Goal: Task Accomplishment & Management: Manage account settings

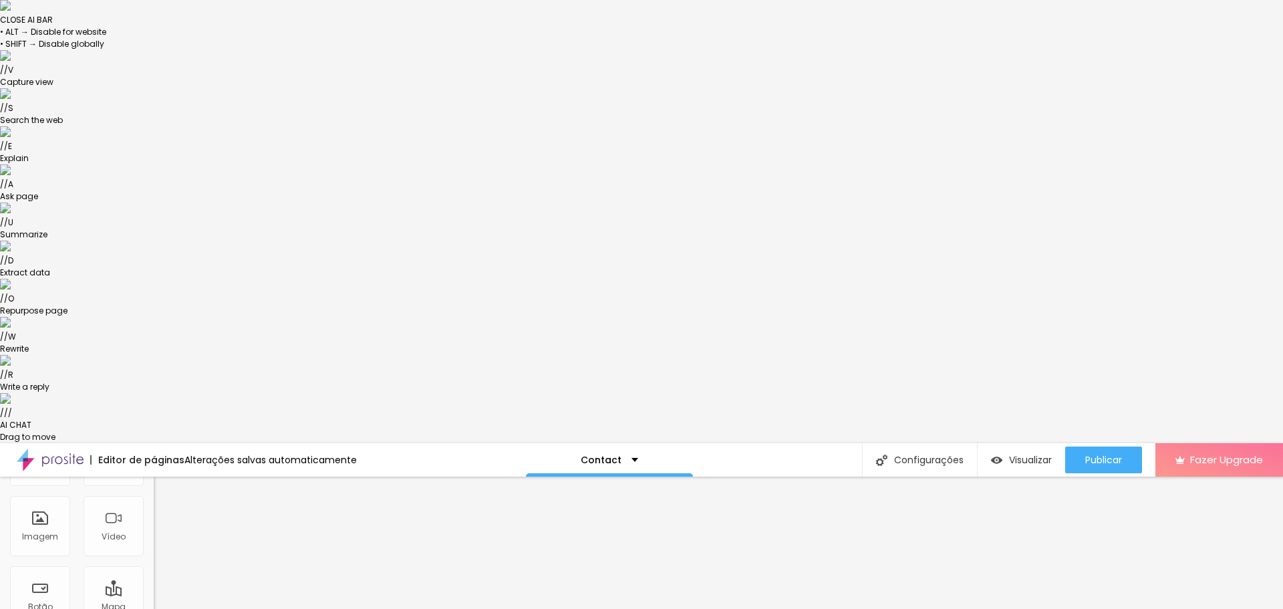
scroll to position [134, 0]
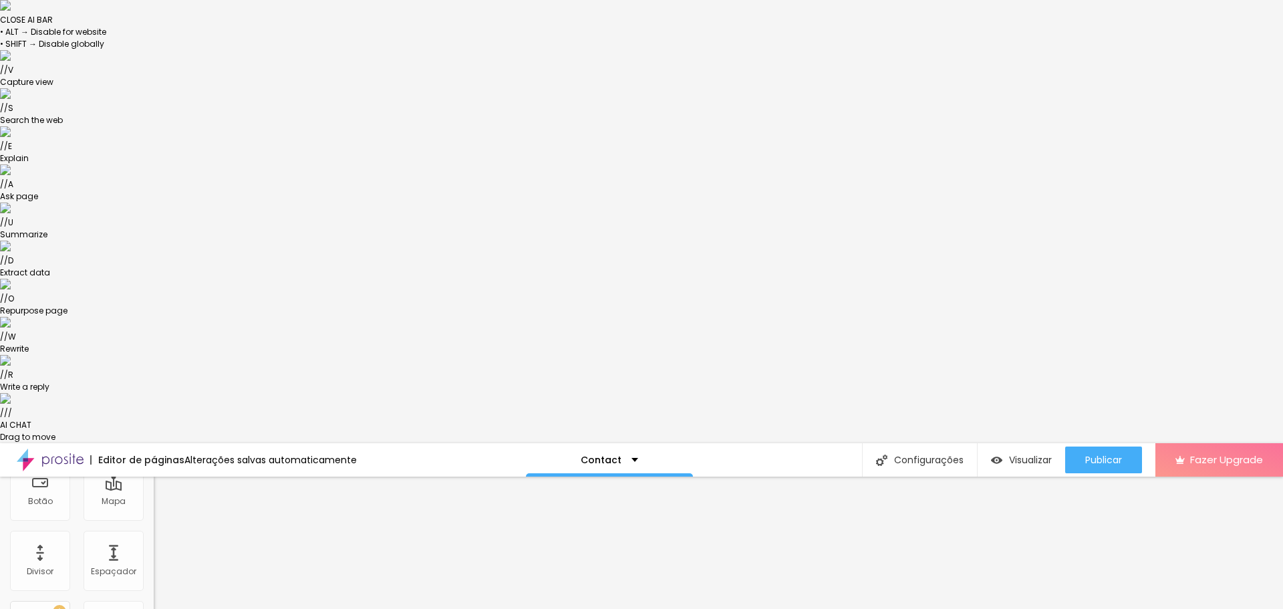
scroll to position [0, 0]
click at [162, 555] on span "Trocar icone" at bounding box center [191, 560] width 59 height 11
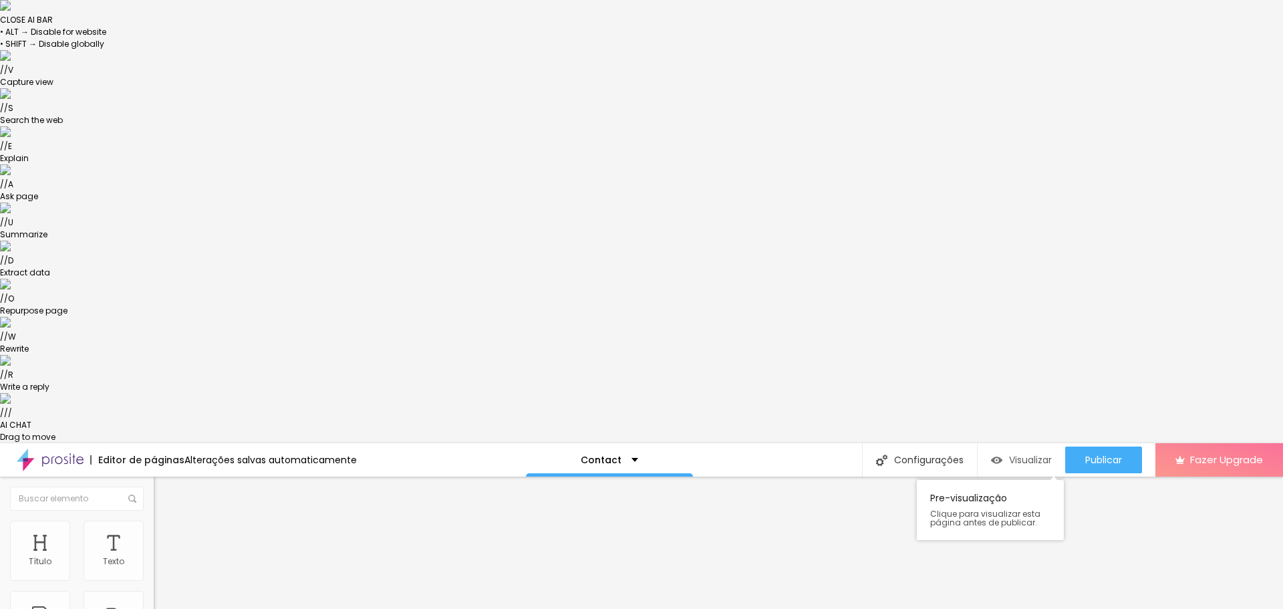
click at [1009, 454] on span "Visualizar" at bounding box center [1030, 459] width 43 height 11
drag, startPoint x: 63, startPoint y: 91, endPoint x: 102, endPoint y: 91, distance: 38.8
click at [154, 507] on ul "Conteúdo Estilo Avançado" at bounding box center [231, 527] width 154 height 40
click at [154, 520] on li "Estilo" at bounding box center [231, 526] width 154 height 13
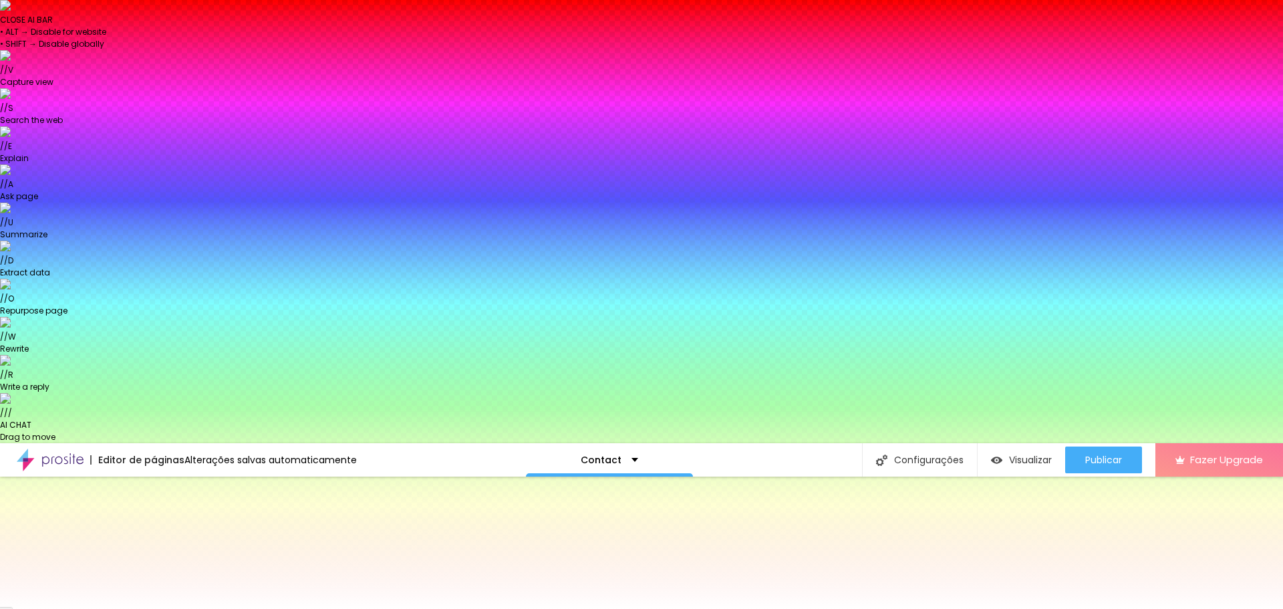
click at [166, 537] on span "Avançado" at bounding box center [188, 542] width 44 height 11
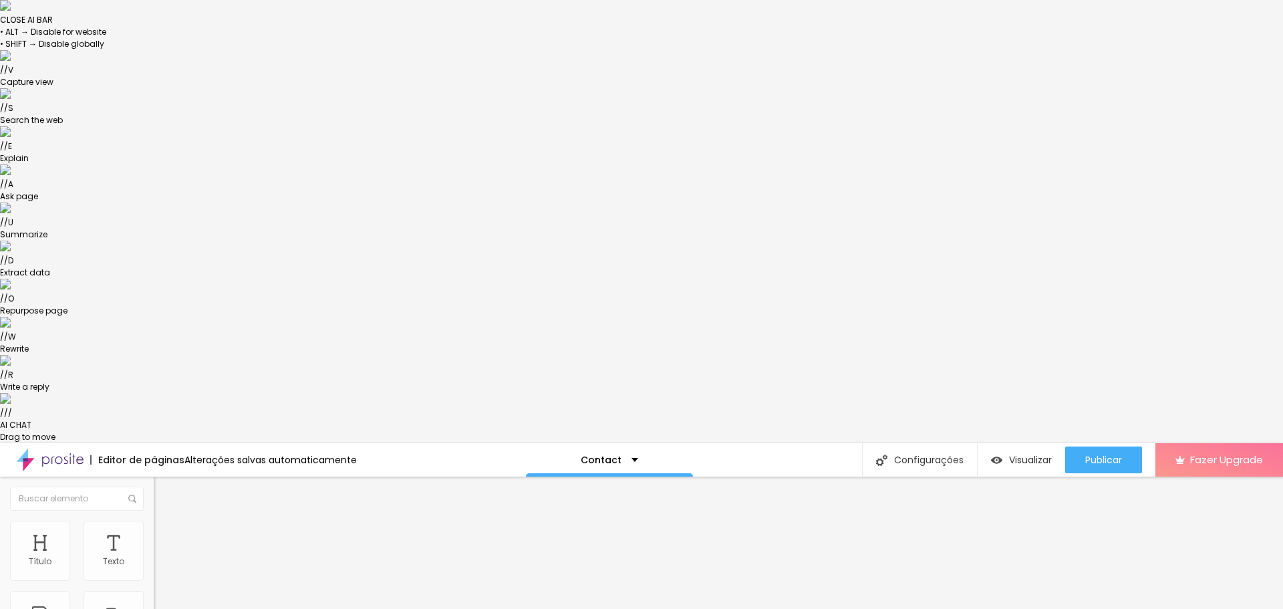
click at [154, 507] on img at bounding box center [160, 513] width 12 height 12
click at [618, 455] on div "Sobre" at bounding box center [595, 459] width 45 height 9
click at [609, 443] on div "Sobre" at bounding box center [595, 447] width 27 height 9
click at [726, 443] on div "Editor de páginas Última versão salva em 08/02/2025 Sobre Configurações Configu…" at bounding box center [641, 459] width 1283 height 33
click at [955, 473] on div "Configurações da página Clique para editar as configurações desta página como: …" at bounding box center [901, 520] width 147 height 94
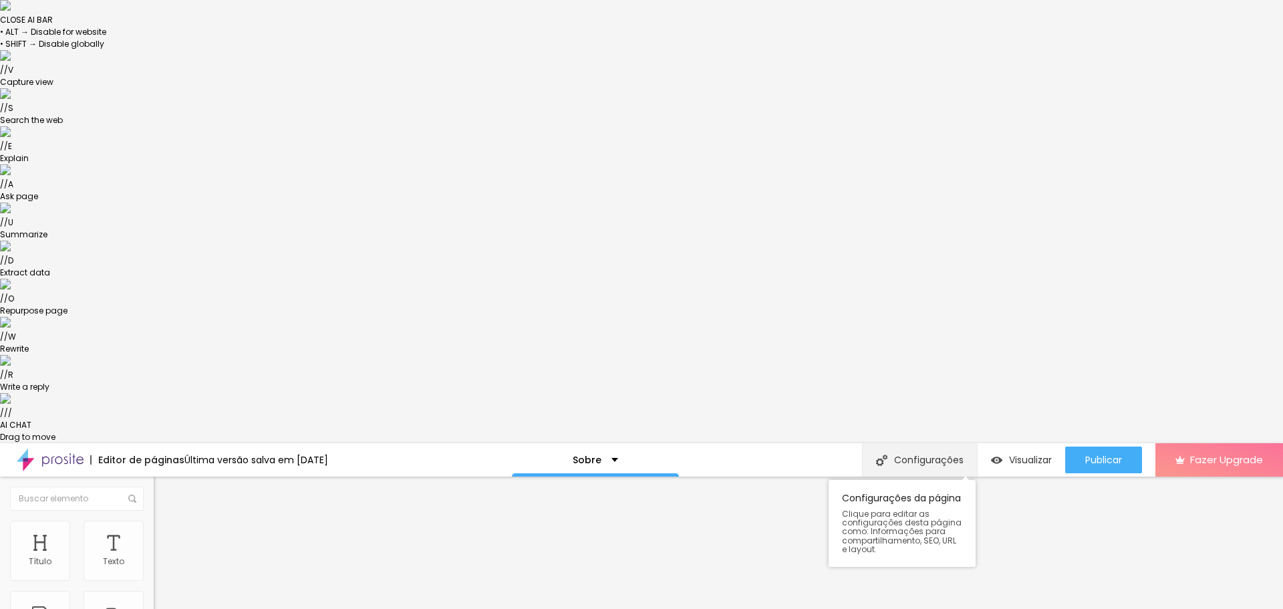
click at [925, 443] on div "Configurações" at bounding box center [919, 459] width 115 height 33
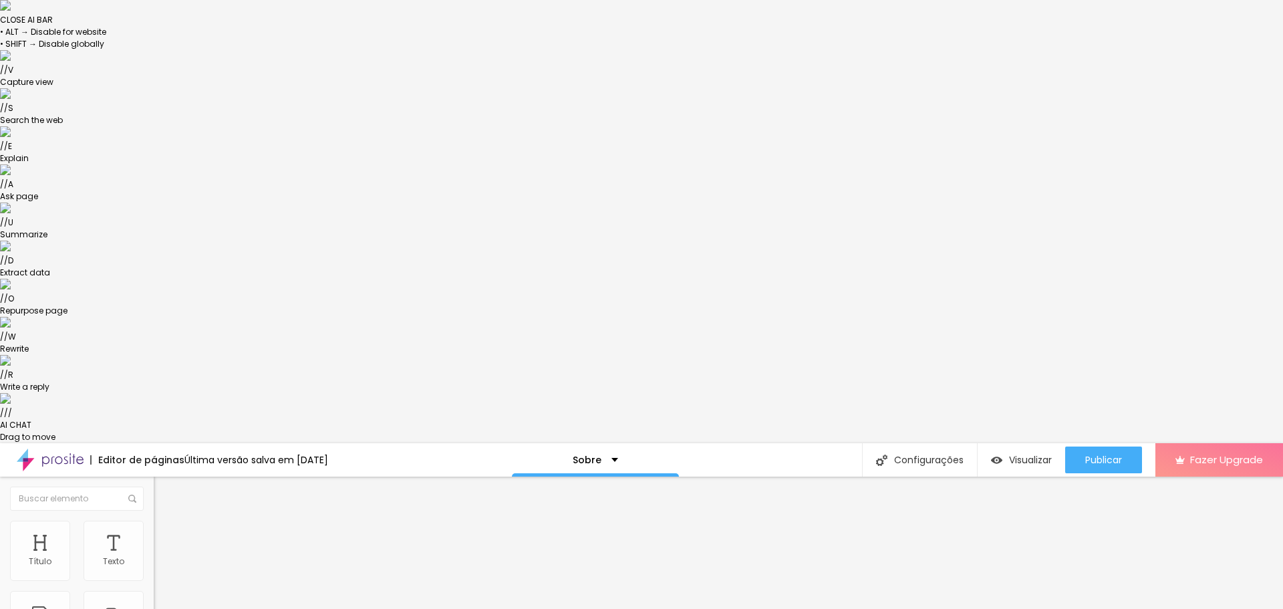
click at [1022, 454] on span "Visualizar" at bounding box center [1030, 459] width 43 height 11
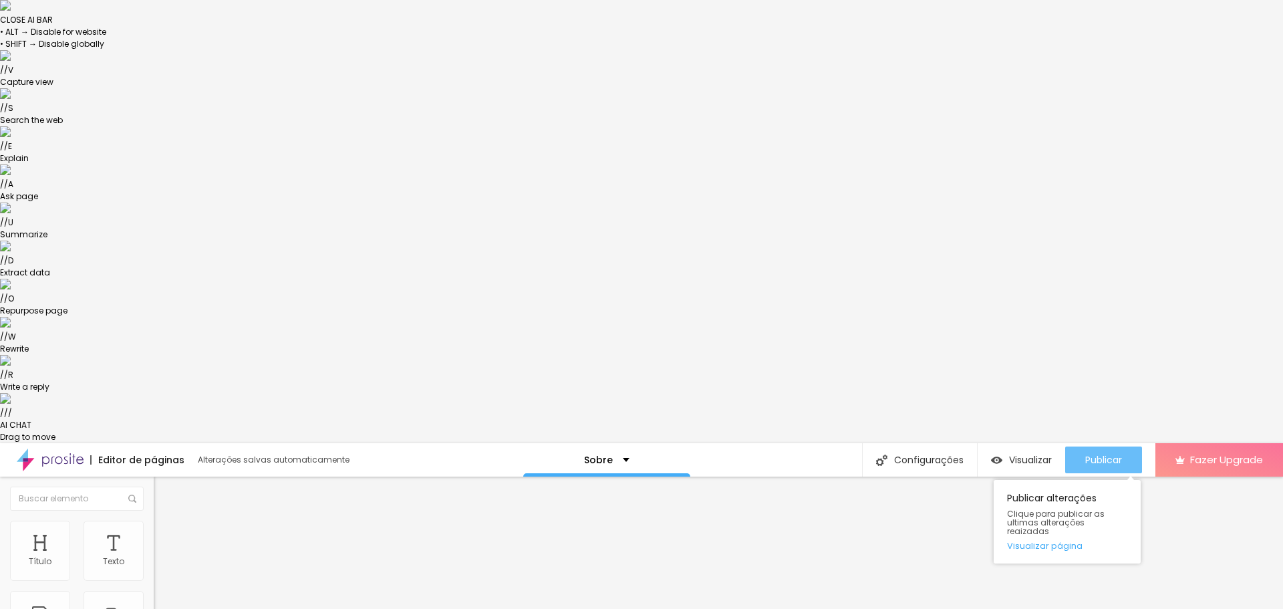
click at [1108, 454] on span "Publicar" at bounding box center [1103, 459] width 37 height 11
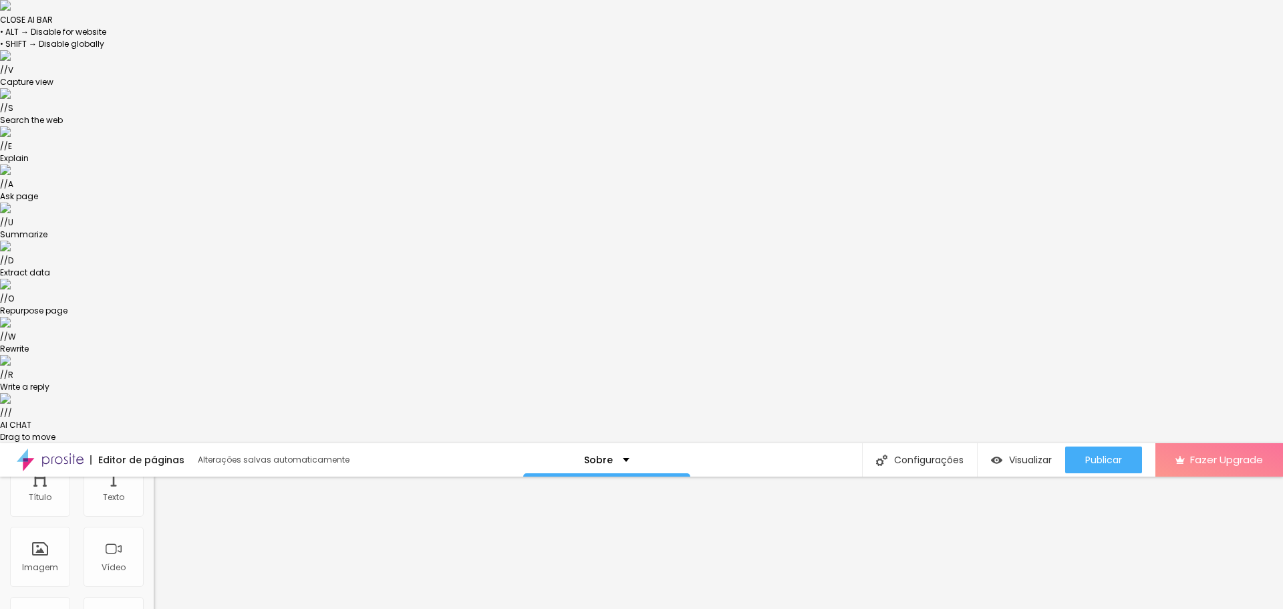
scroll to position [67, 0]
drag, startPoint x: 619, startPoint y: 2, endPoint x: 621, endPoint y: 15, distance: 12.9
click at [619, 443] on div "Sobre" at bounding box center [606, 459] width 167 height 33
click at [557, 48] on link "Contato" at bounding box center [535, 41] width 43 height 14
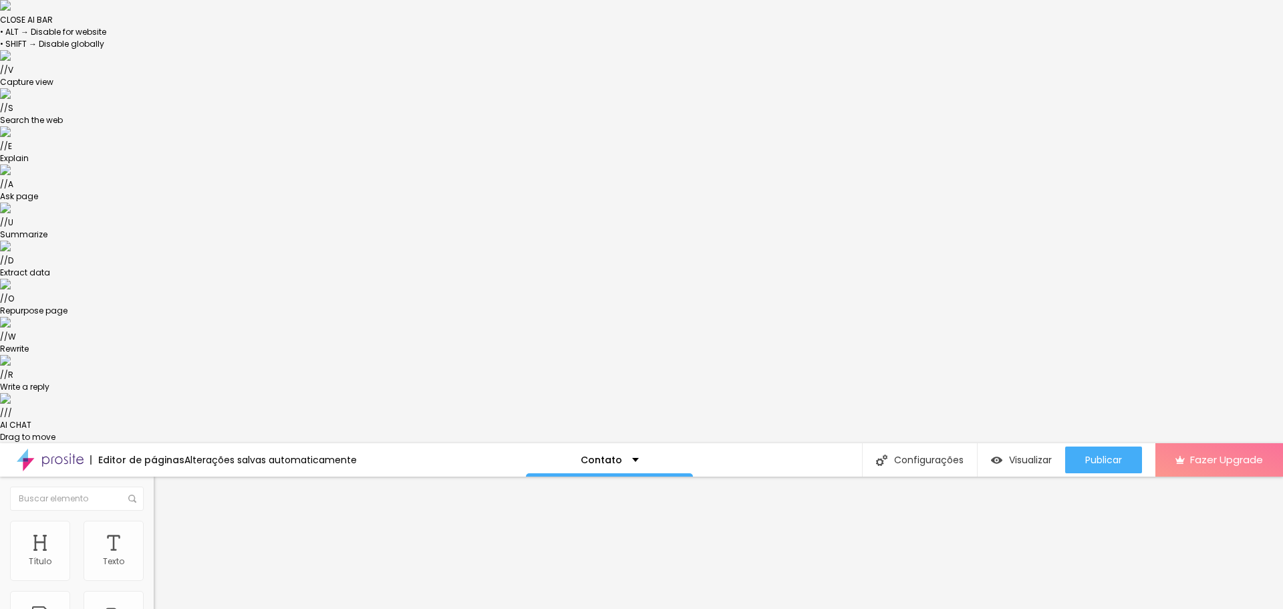
click at [154, 507] on ul "Conteúdo Estilo Avançado" at bounding box center [231, 527] width 154 height 40
click at [154, 507] on li "Conteúdo" at bounding box center [231, 513] width 154 height 13
click at [154, 553] on span "Encaixotado" at bounding box center [180, 558] width 52 height 11
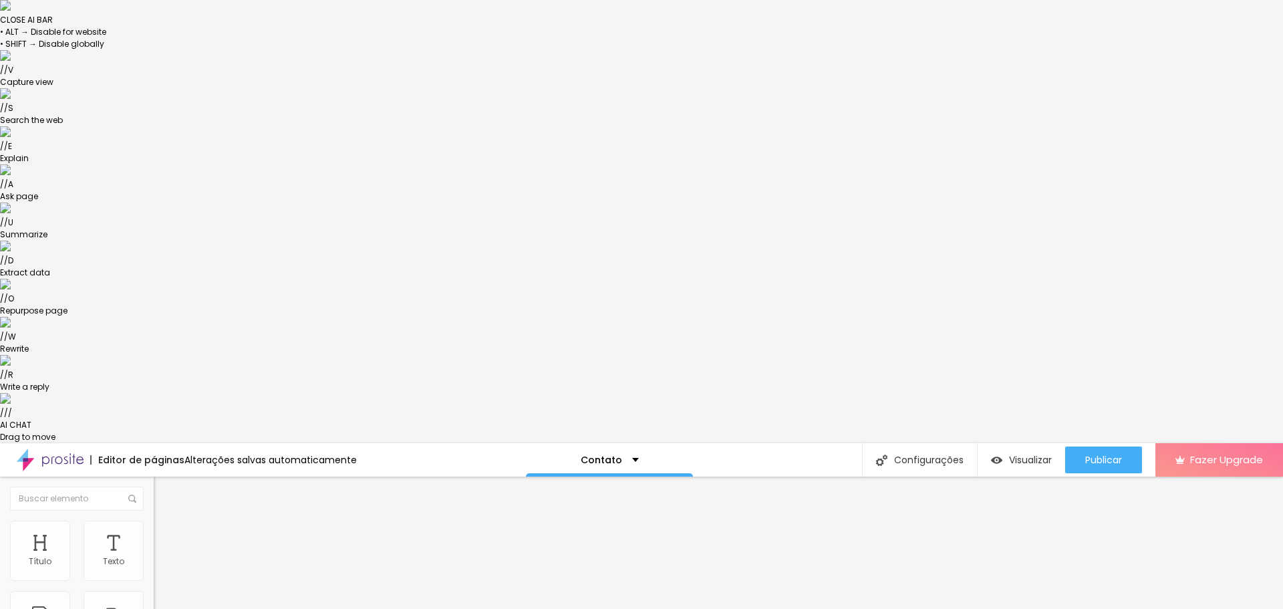
click at [154, 553] on span "Encaixotado" at bounding box center [180, 558] width 52 height 11
click at [154, 574] on span "Completo" at bounding box center [174, 579] width 41 height 11
click at [154, 563] on div "Encaixotado" at bounding box center [231, 567] width 154 height 8
click at [154, 547] on div "Modo Encaixotado Encaixotado Completo" at bounding box center [231, 565] width 154 height 37
click at [154, 553] on span "Encaixotado" at bounding box center [180, 558] width 52 height 11
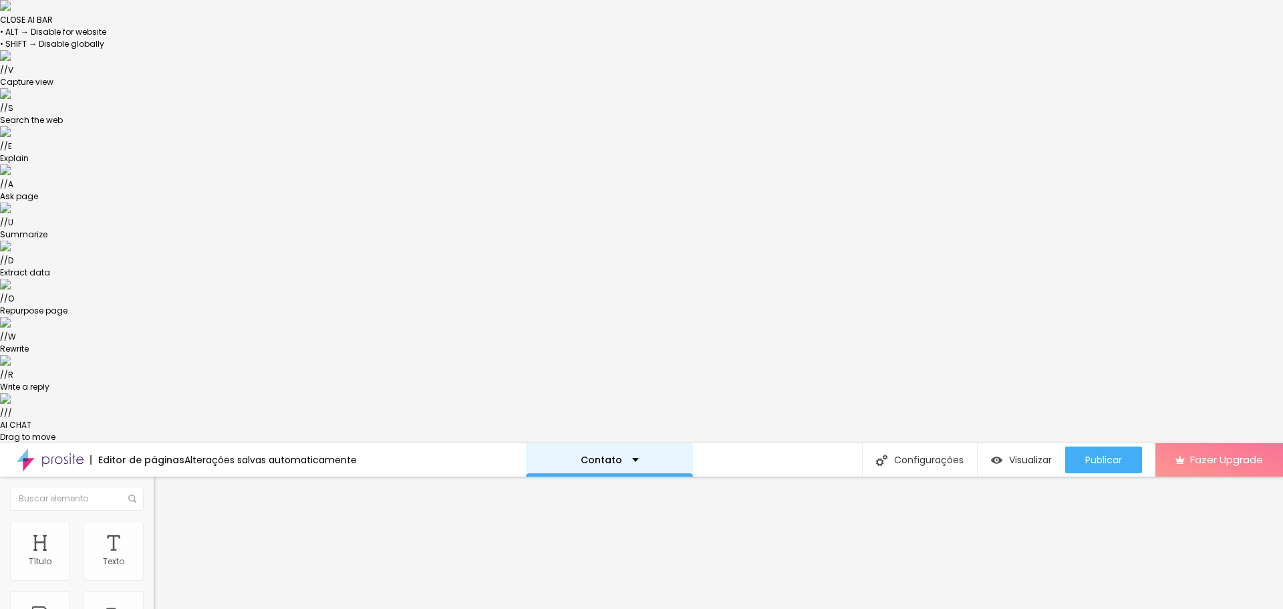
click at [616, 455] on div "Contato" at bounding box center [610, 459] width 58 height 9
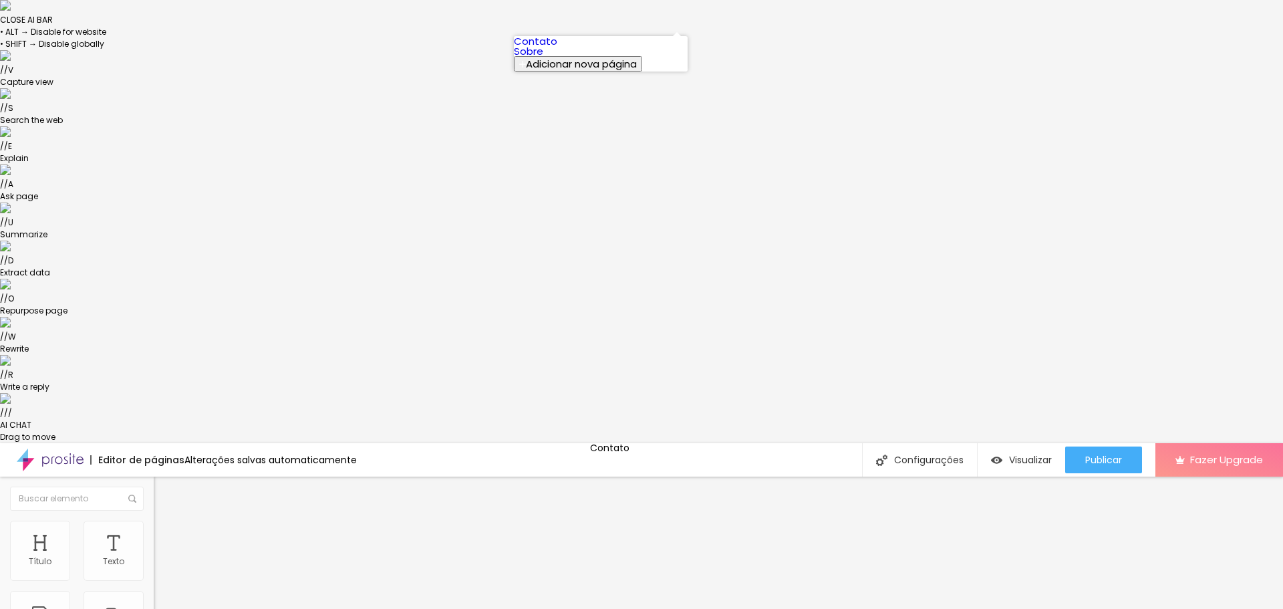
click at [543, 58] on link "Sobre" at bounding box center [528, 51] width 29 height 14
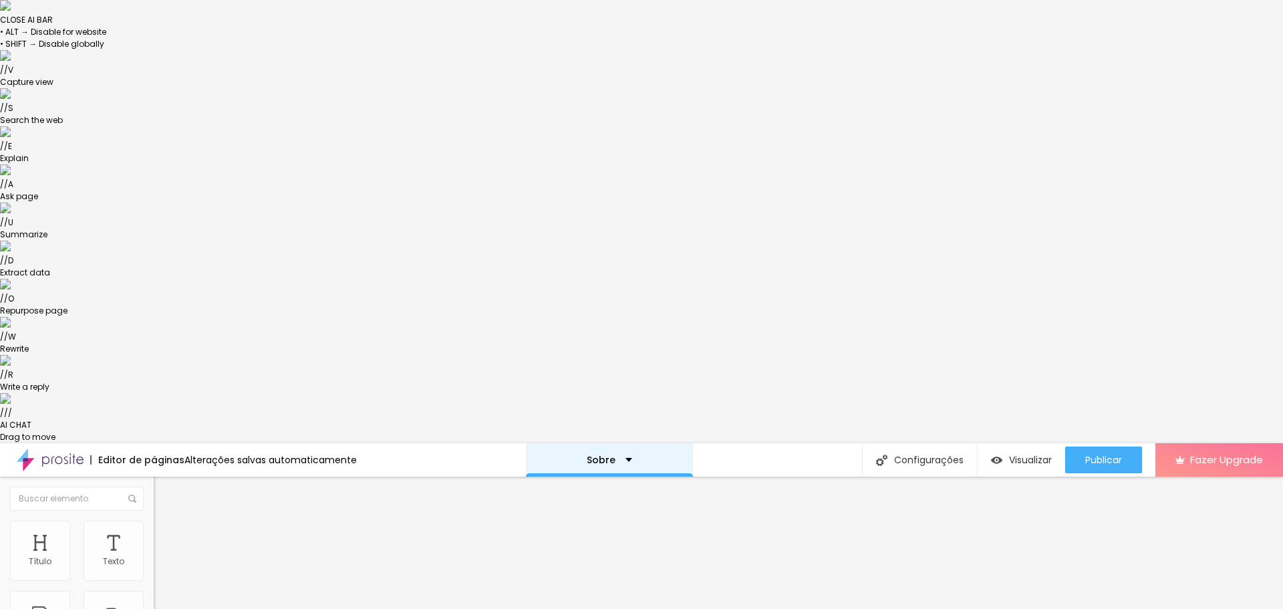
click at [611, 455] on div "Sobre" at bounding box center [609, 459] width 45 height 9
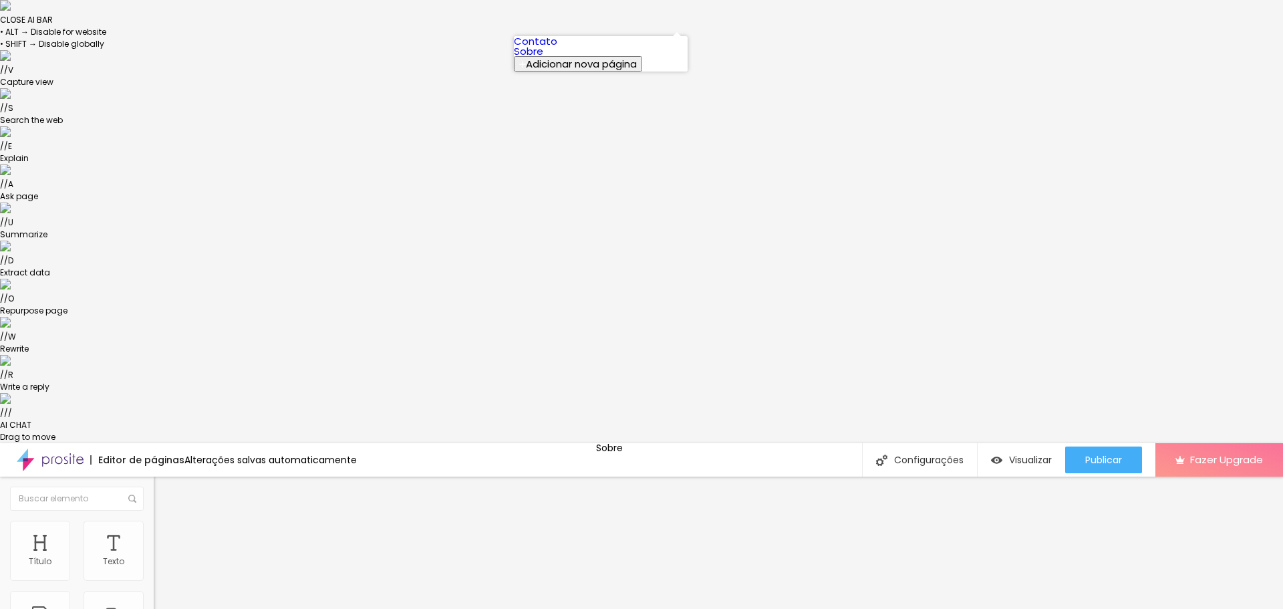
click at [557, 48] on link "Contato" at bounding box center [535, 41] width 43 height 14
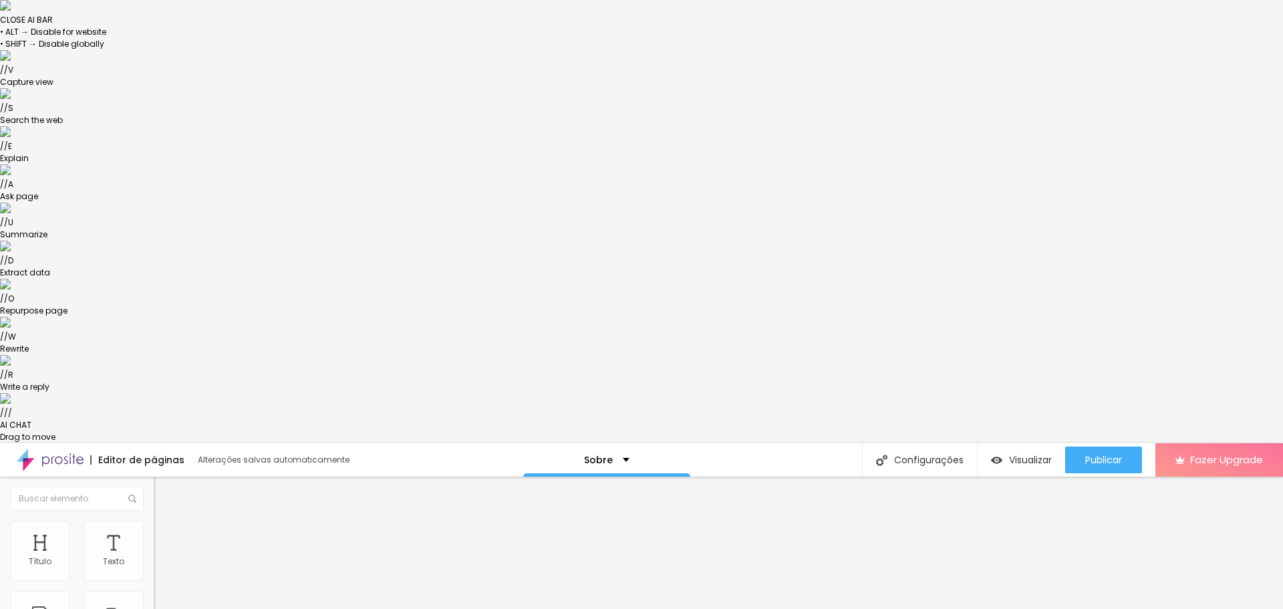
click at [1024, 454] on span "Visualizar" at bounding box center [1030, 459] width 43 height 11
click at [154, 534] on li "Avançado" at bounding box center [231, 540] width 154 height 13
click at [154, 520] on img at bounding box center [160, 526] width 12 height 12
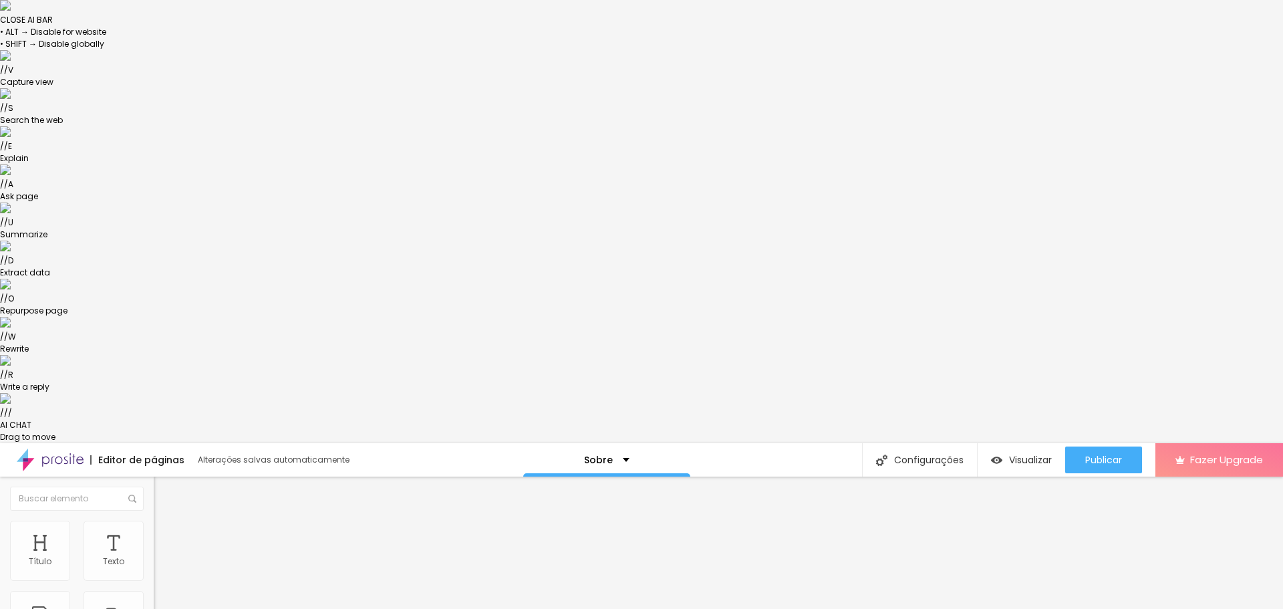
click at [154, 507] on li "Conteúdo" at bounding box center [231, 513] width 154 height 13
